Goal: Transaction & Acquisition: Purchase product/service

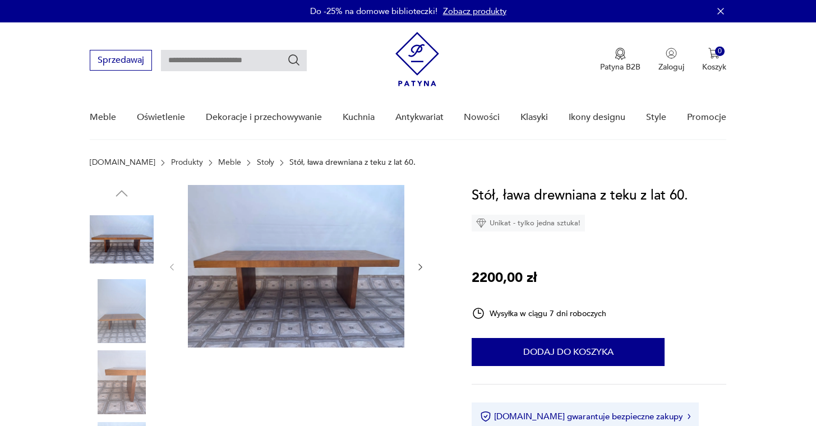
click at [132, 323] on img at bounding box center [122, 311] width 64 height 64
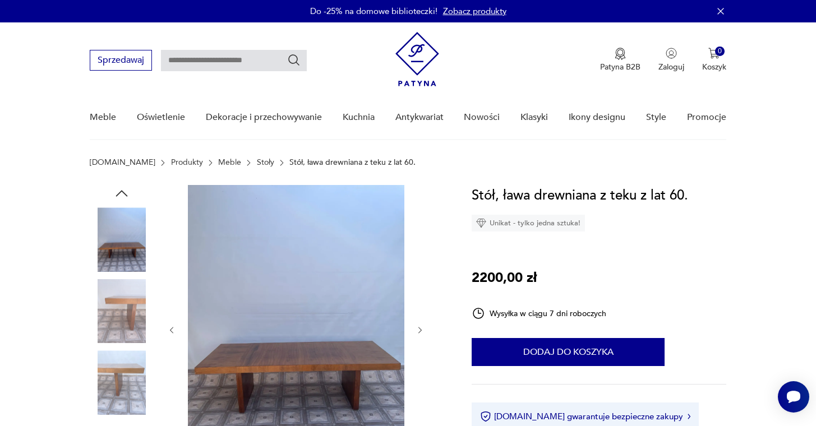
click at [125, 374] on img at bounding box center [122, 382] width 64 height 64
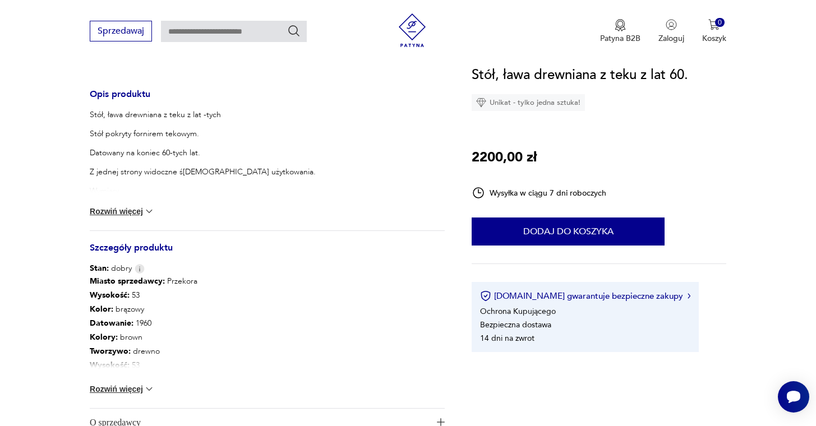
scroll to position [465, 0]
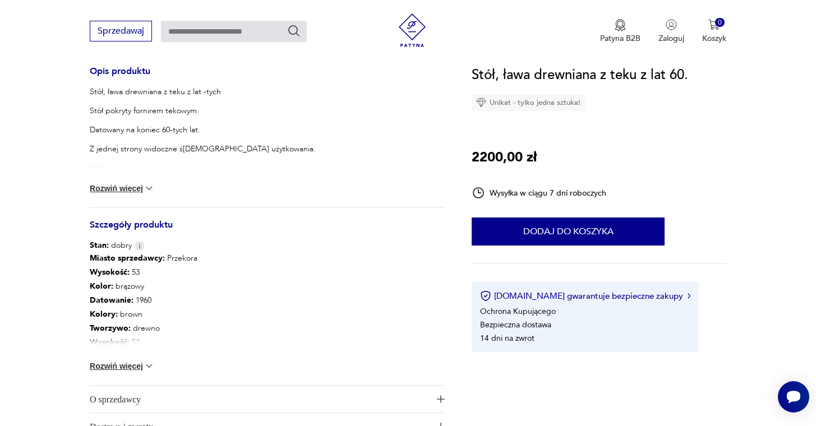
click at [129, 368] on button "Rozwiń więcej" at bounding box center [122, 365] width 65 height 11
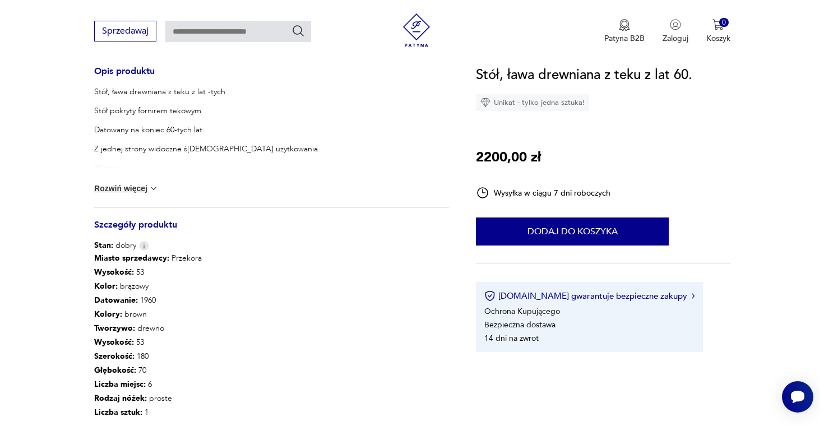
scroll to position [0, 0]
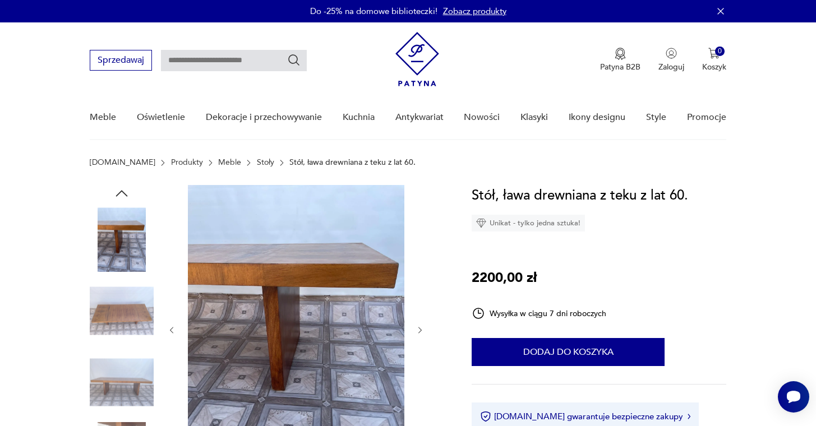
click at [138, 239] on img at bounding box center [122, 239] width 64 height 64
click at [355, 295] on img at bounding box center [296, 329] width 216 height 289
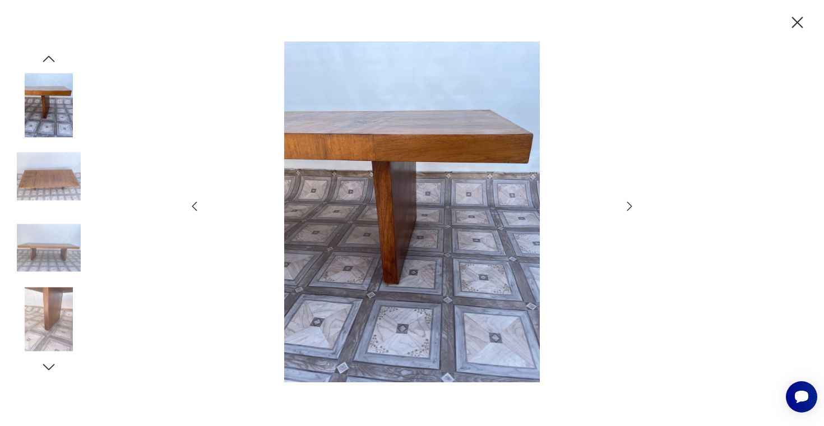
click at [627, 207] on icon "button" at bounding box center [629, 206] width 13 height 13
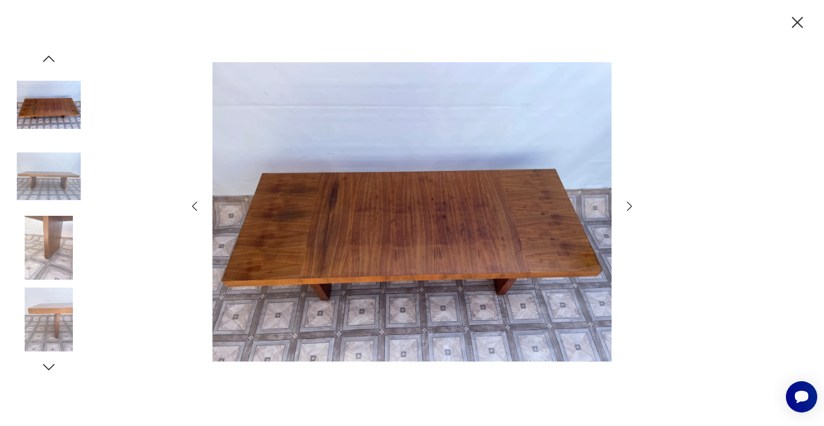
click at [632, 208] on icon "button" at bounding box center [629, 206] width 13 height 13
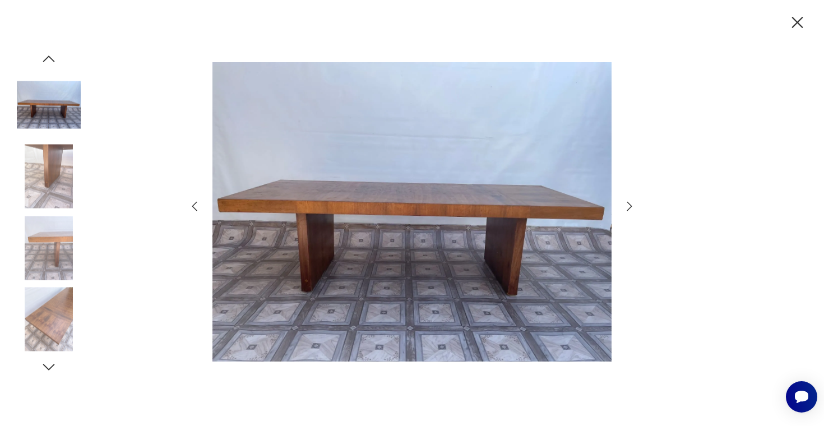
click at [632, 208] on icon "button" at bounding box center [629, 206] width 13 height 13
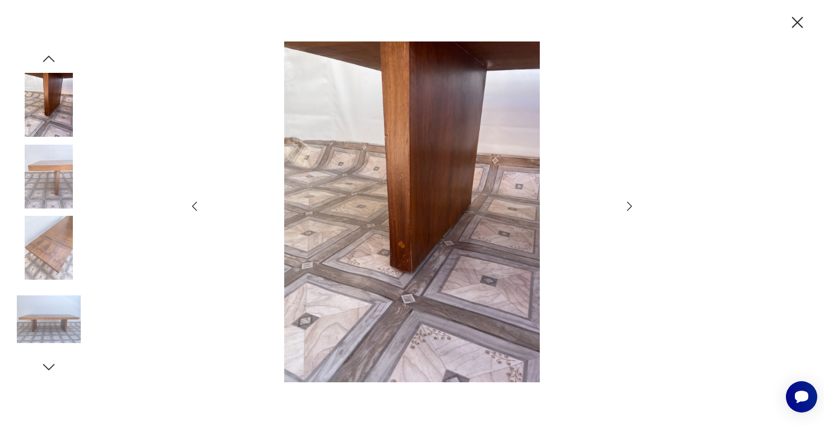
click at [632, 208] on icon "button" at bounding box center [629, 206] width 13 height 13
